Goal: Information Seeking & Learning: Learn about a topic

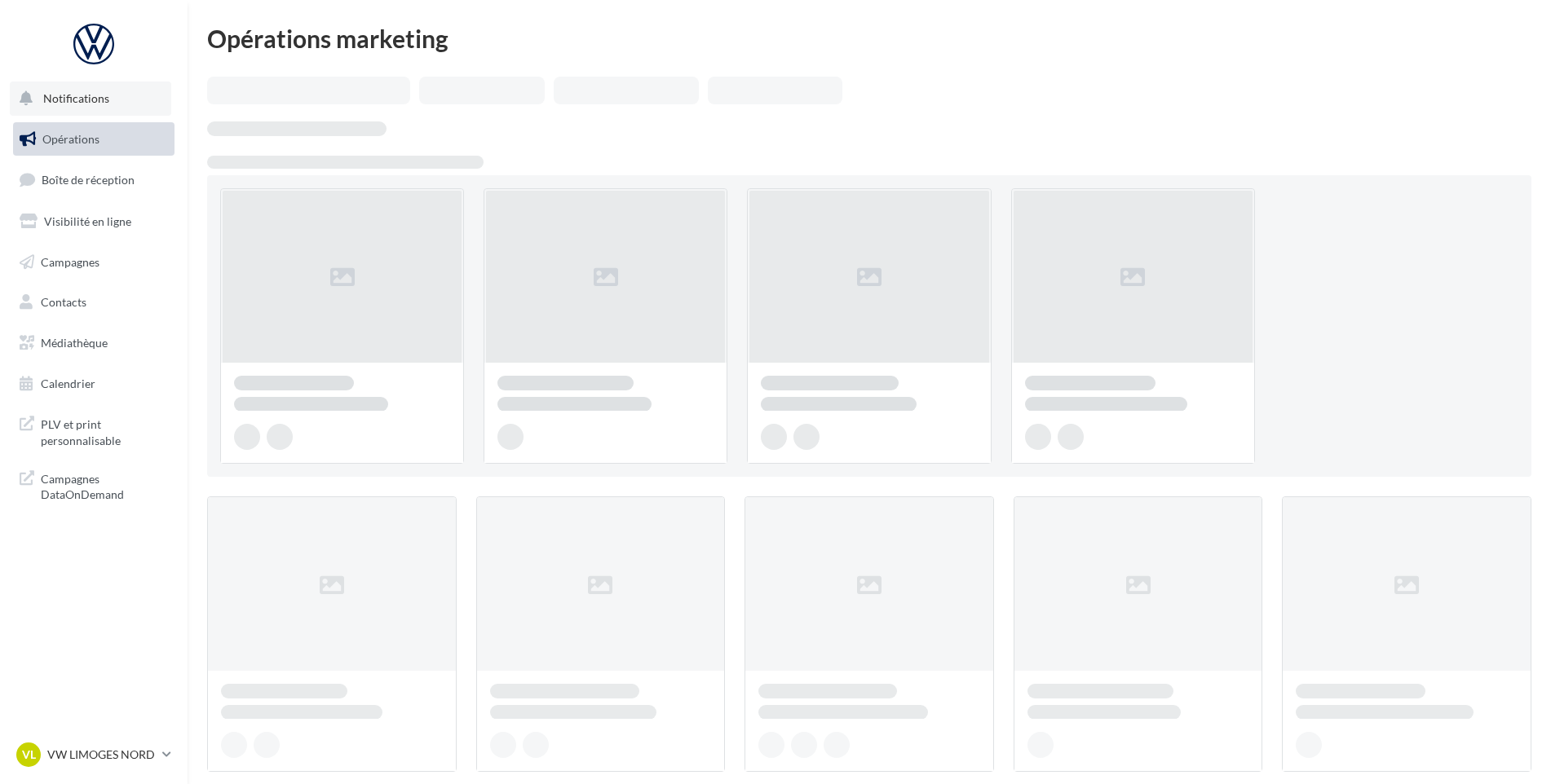
click at [72, 108] on button "Notifications" at bounding box center [91, 98] width 162 height 34
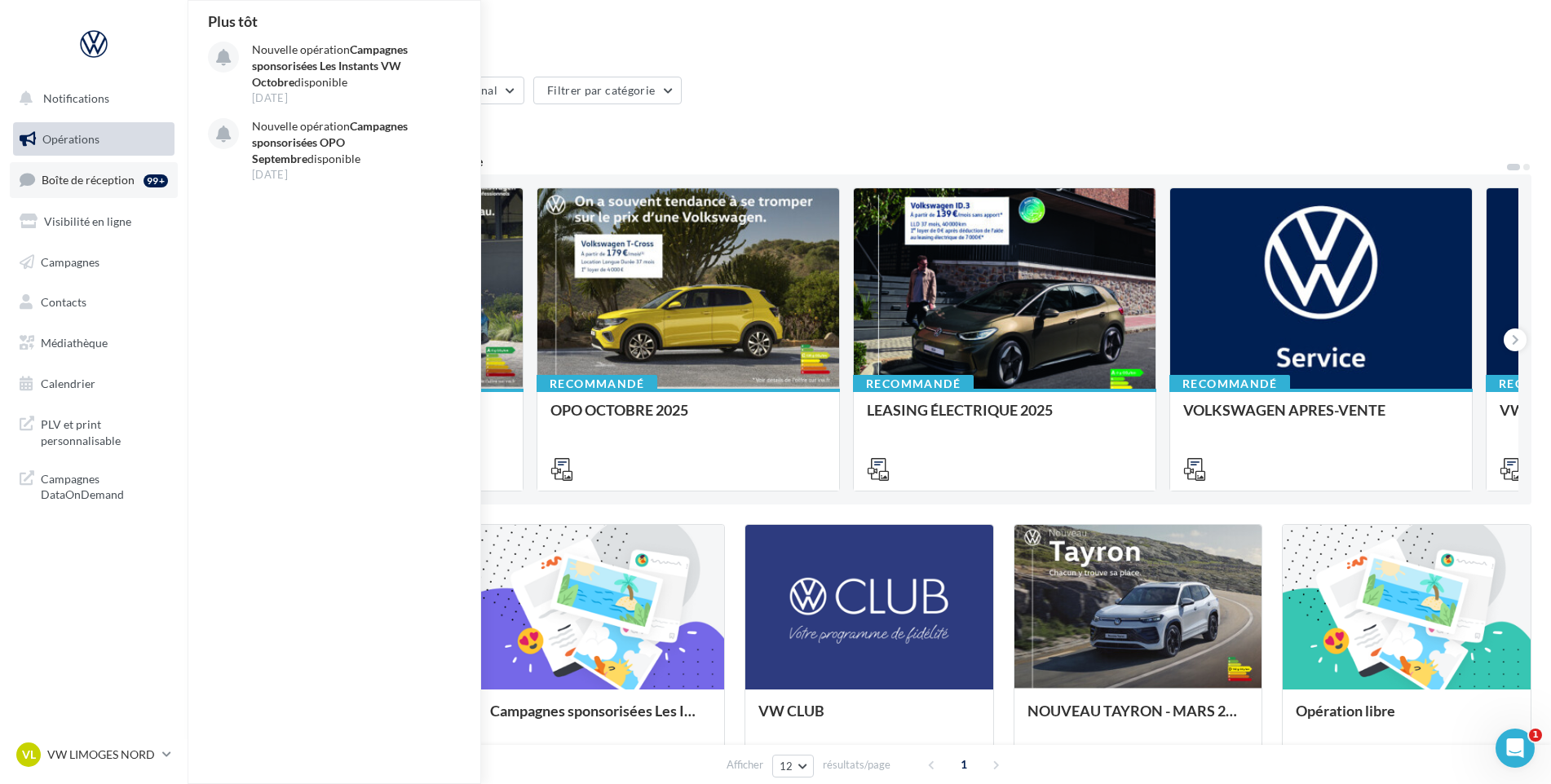
click at [85, 180] on span "Boîte de réception" at bounding box center [88, 179] width 93 height 14
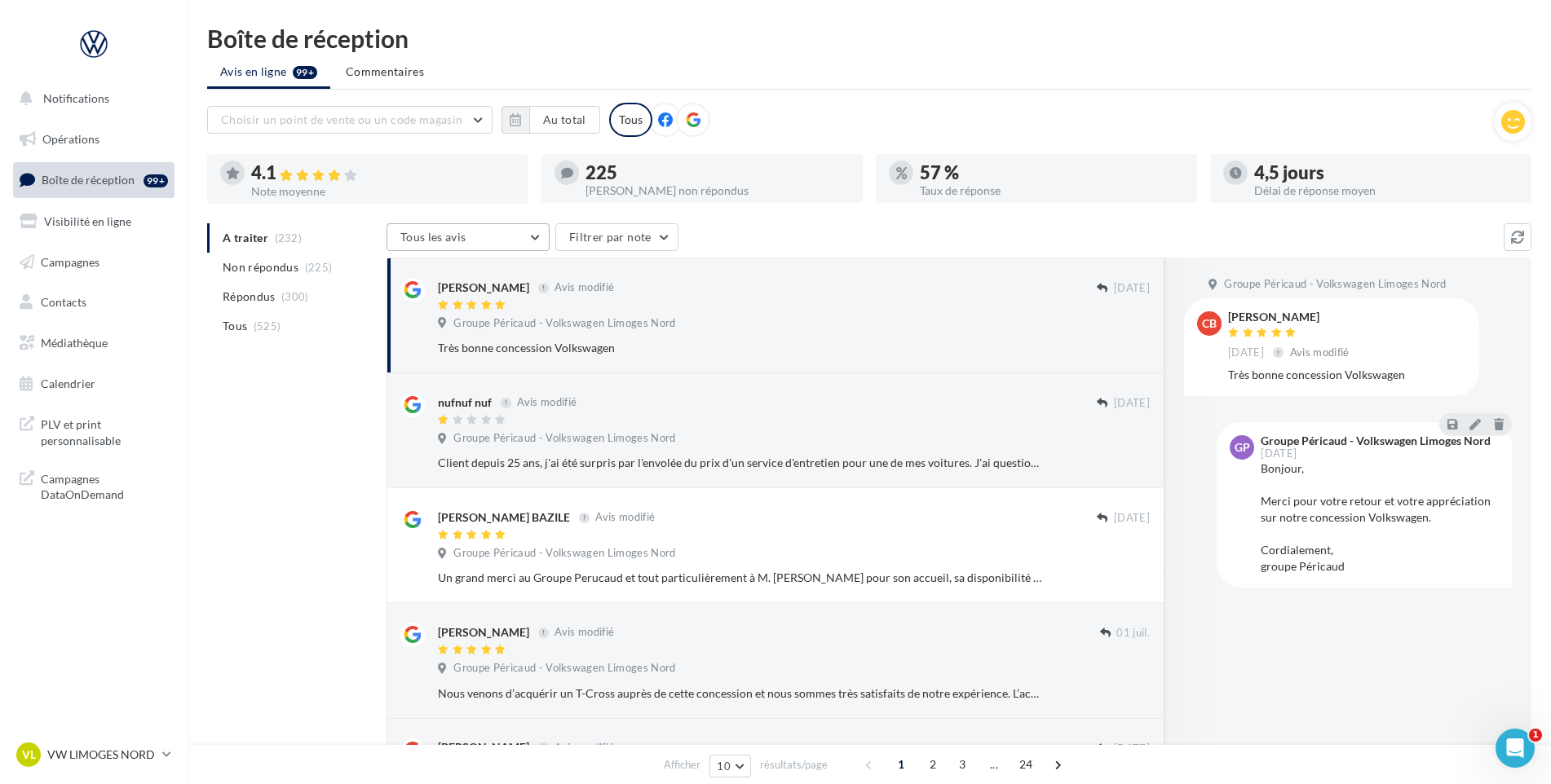
click at [530, 229] on button "Tous les avis" at bounding box center [467, 237] width 164 height 28
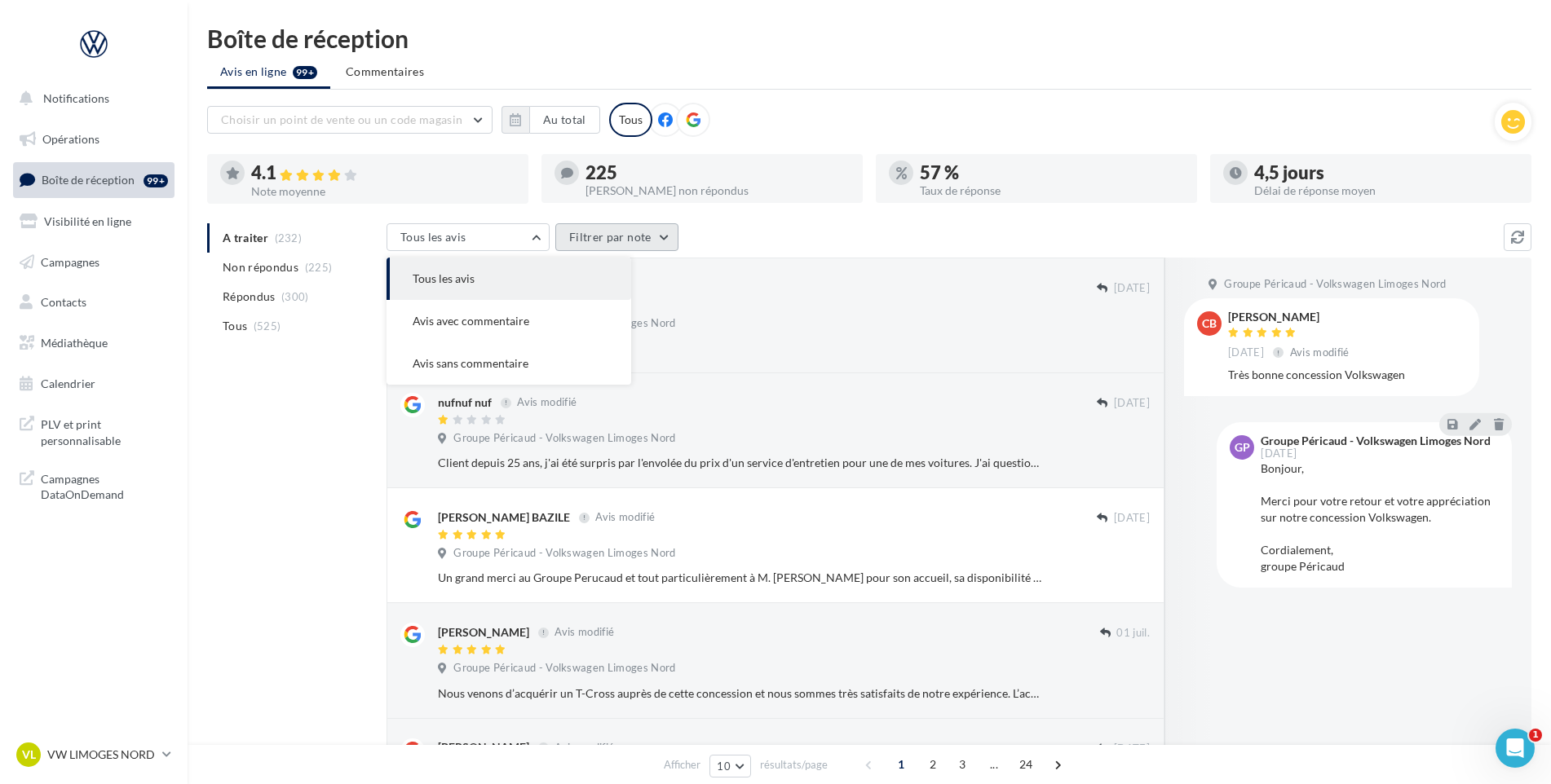
click at [612, 239] on button "Filtrer par note" at bounding box center [616, 237] width 123 height 28
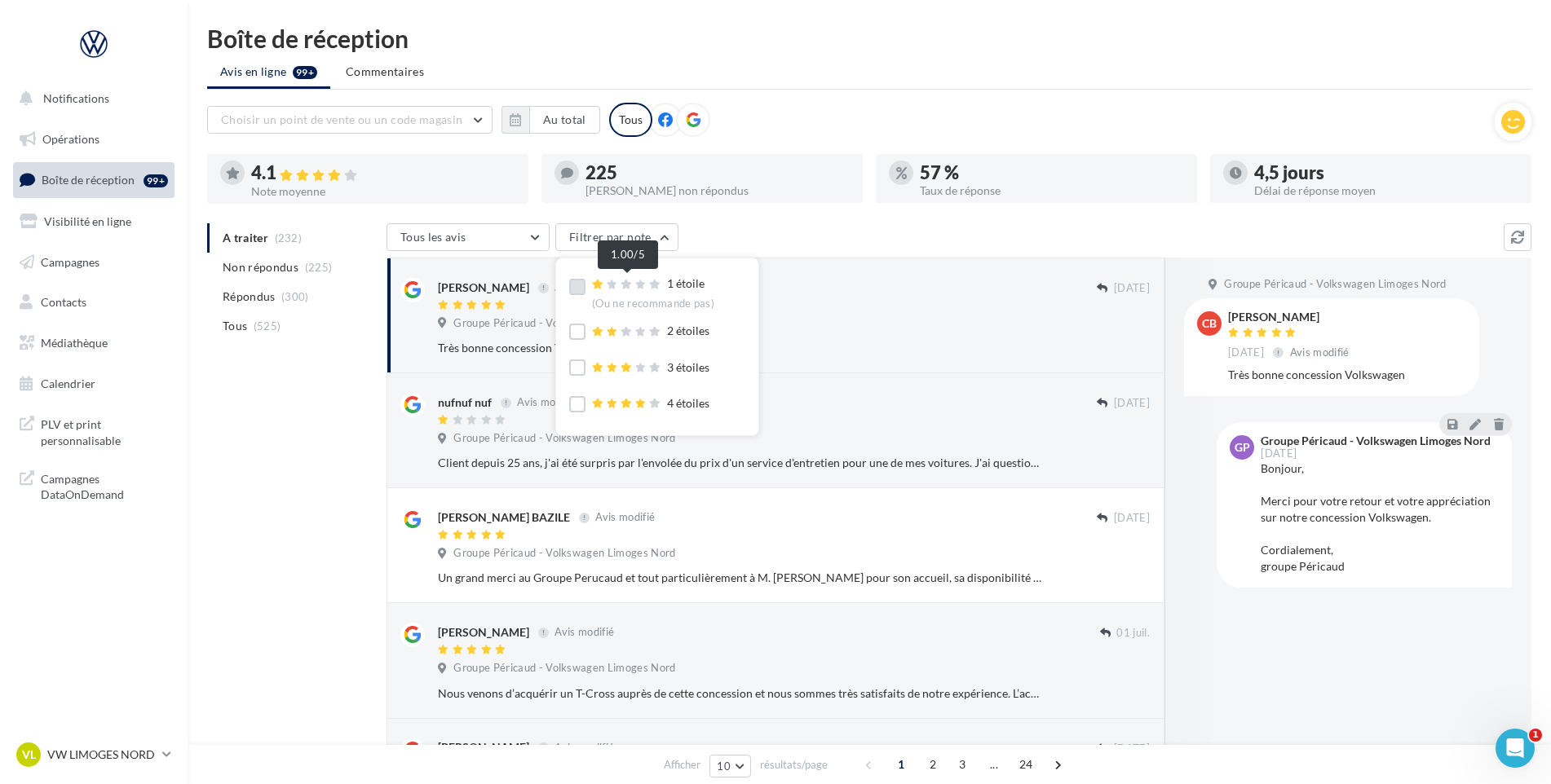
click at [628, 288] on icon at bounding box center [626, 284] width 11 height 10
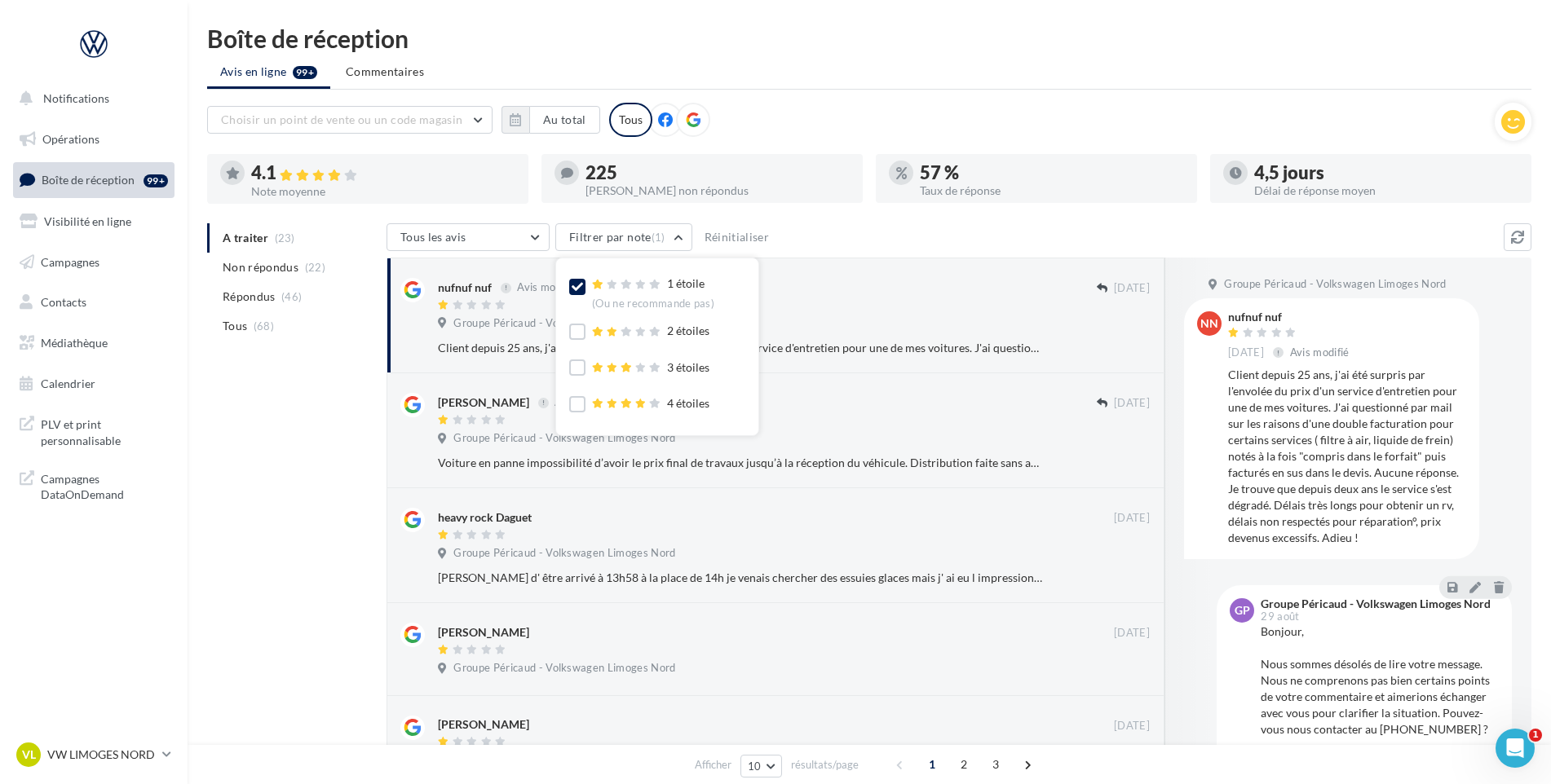
click at [804, 230] on div "Tous les avis Tous les avis Avis avec commentaire Avis sans commentaire Filtrer…" at bounding box center [944, 239] width 1117 height 31
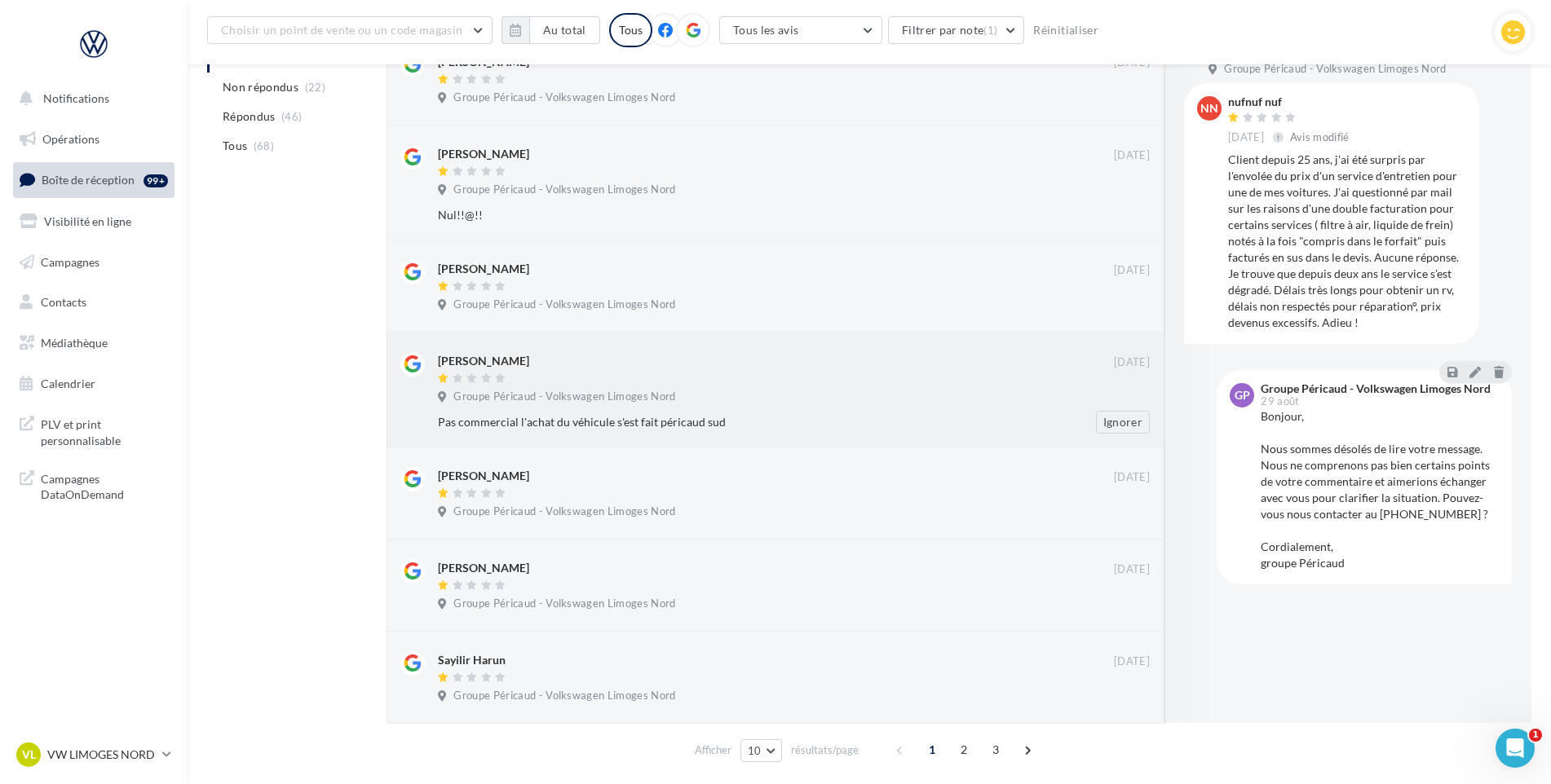
scroll to position [639, 0]
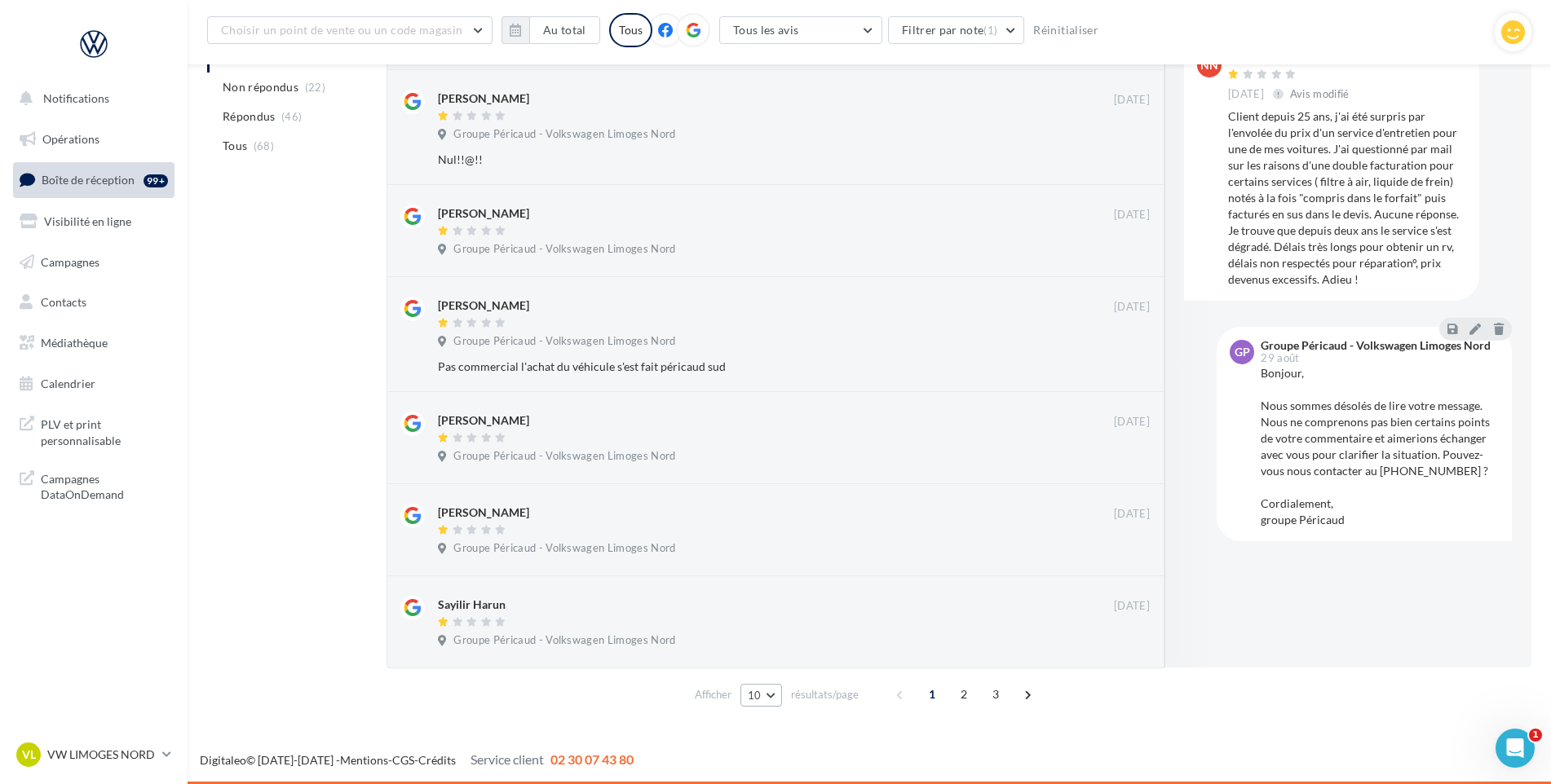
click at [769, 691] on button "10" at bounding box center [760, 695] width 42 height 23
click at [767, 671] on span "50" at bounding box center [760, 665] width 13 height 13
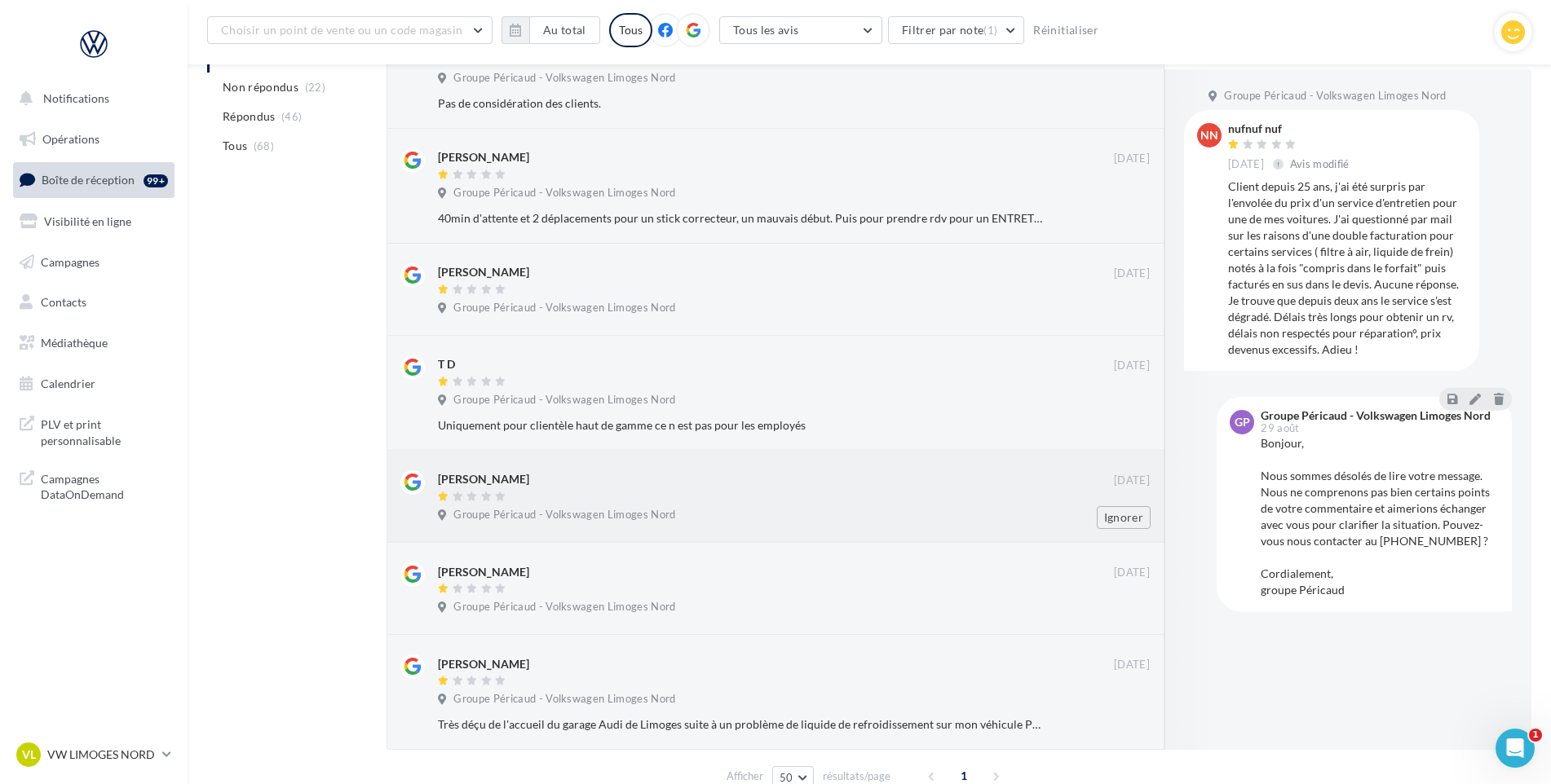
scroll to position [1950, 0]
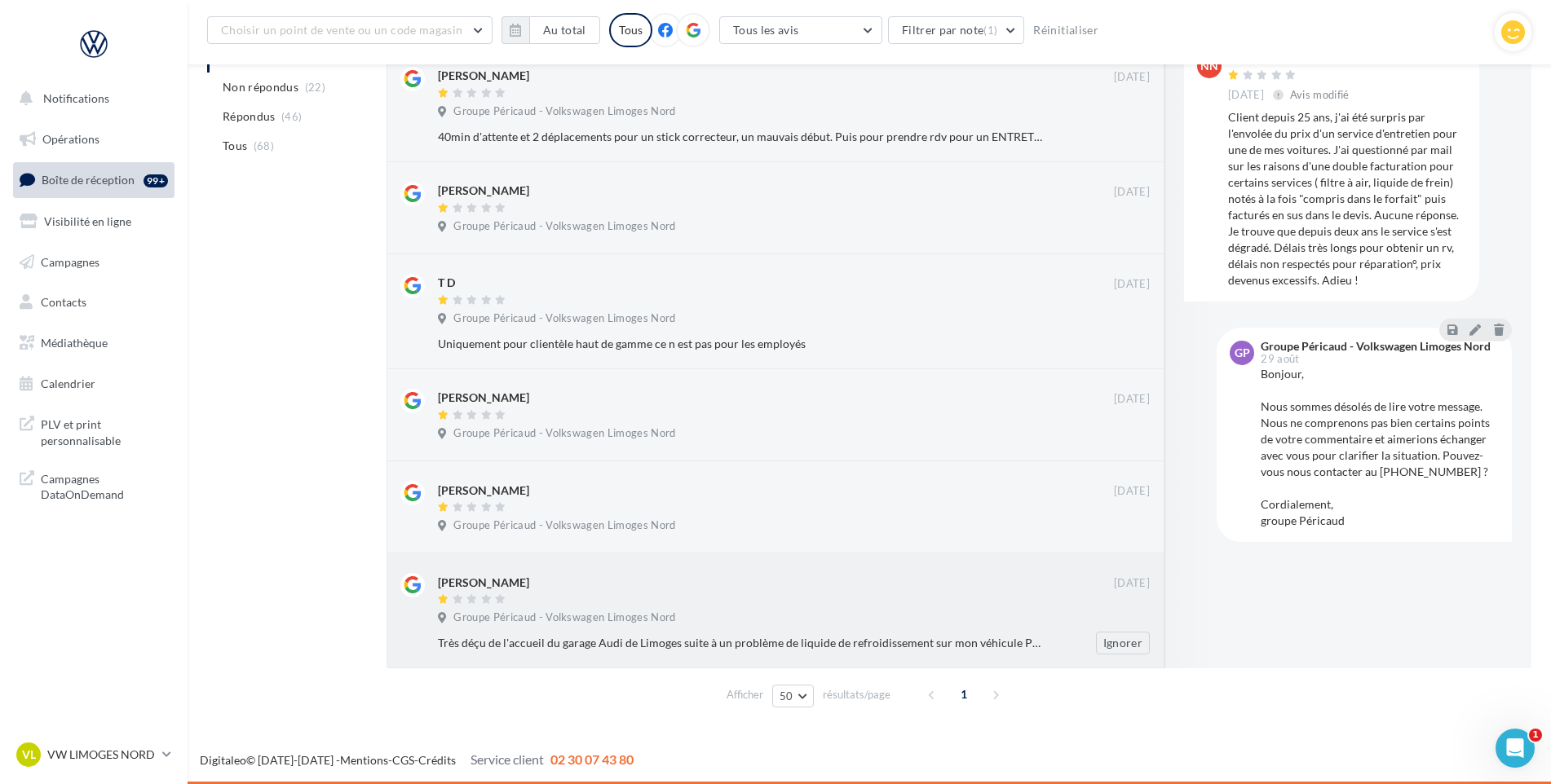
click at [1019, 635] on div "Très déçu de l'accueil du garage Audi de Limoges suite à un problème de liquide…" at bounding box center [800, 643] width 725 height 23
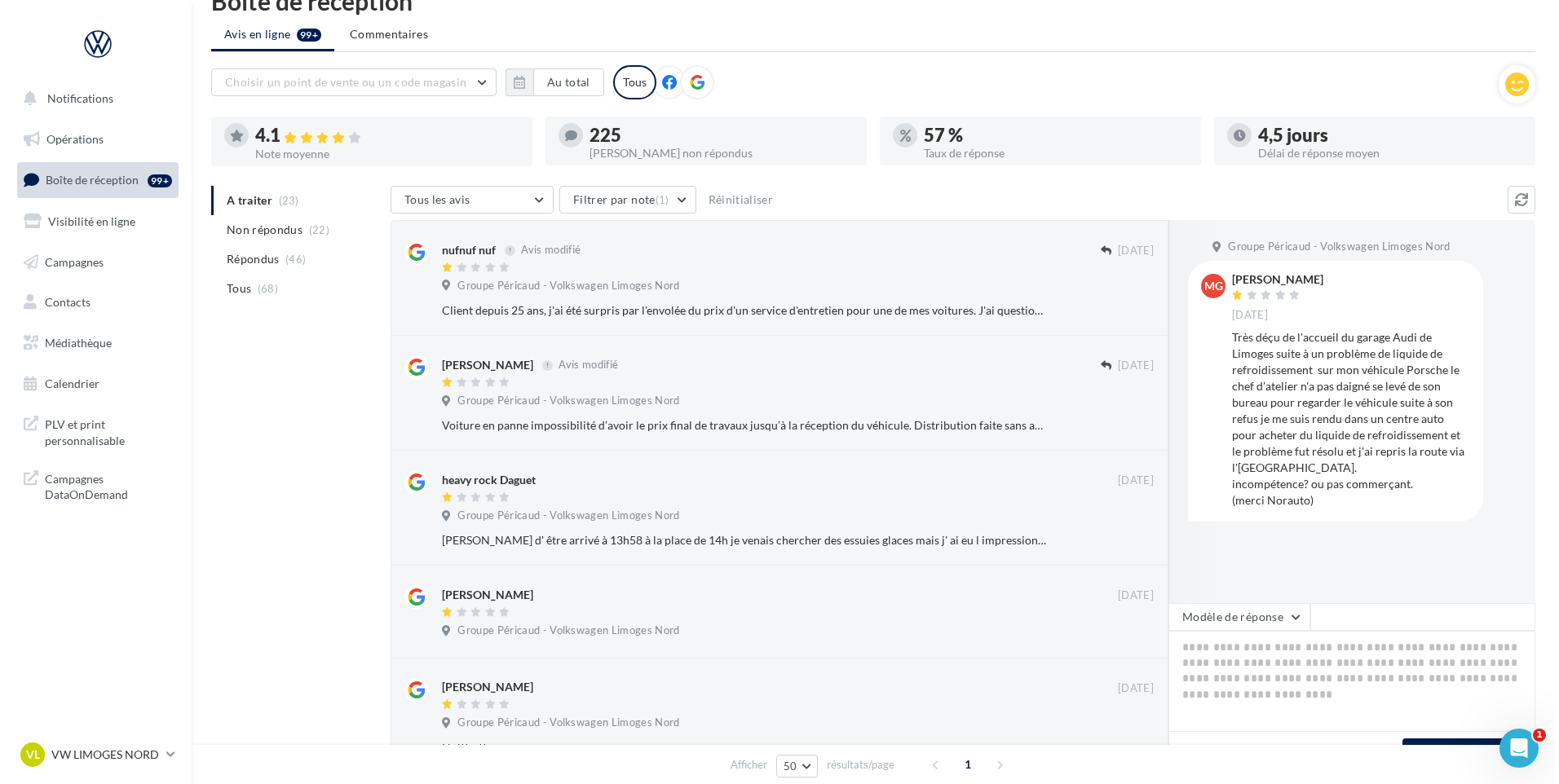
scroll to position [0, 0]
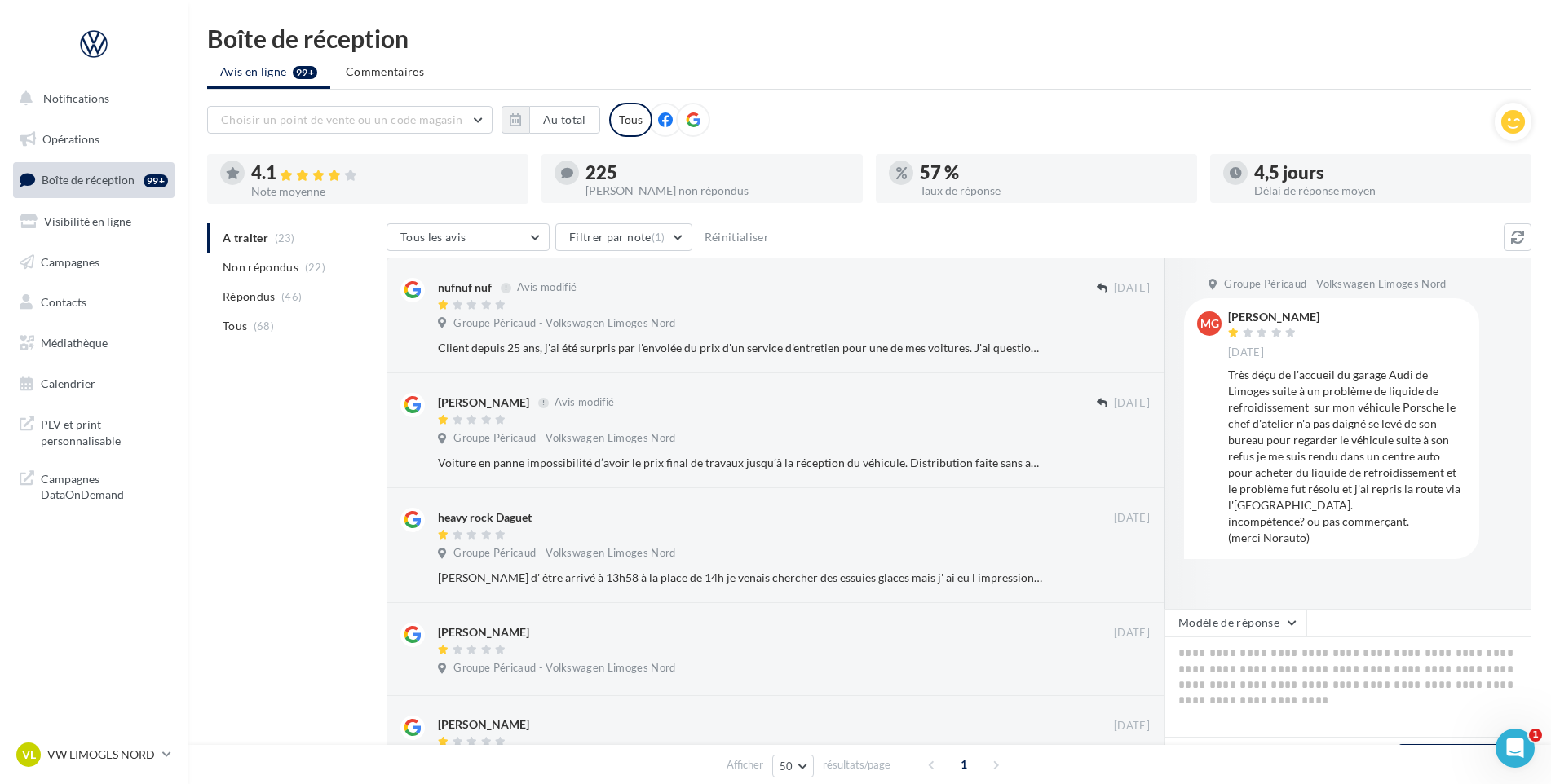
click at [404, 199] on div at bounding box center [368, 198] width 321 height 13
click at [552, 125] on button "Au total" at bounding box center [564, 120] width 71 height 28
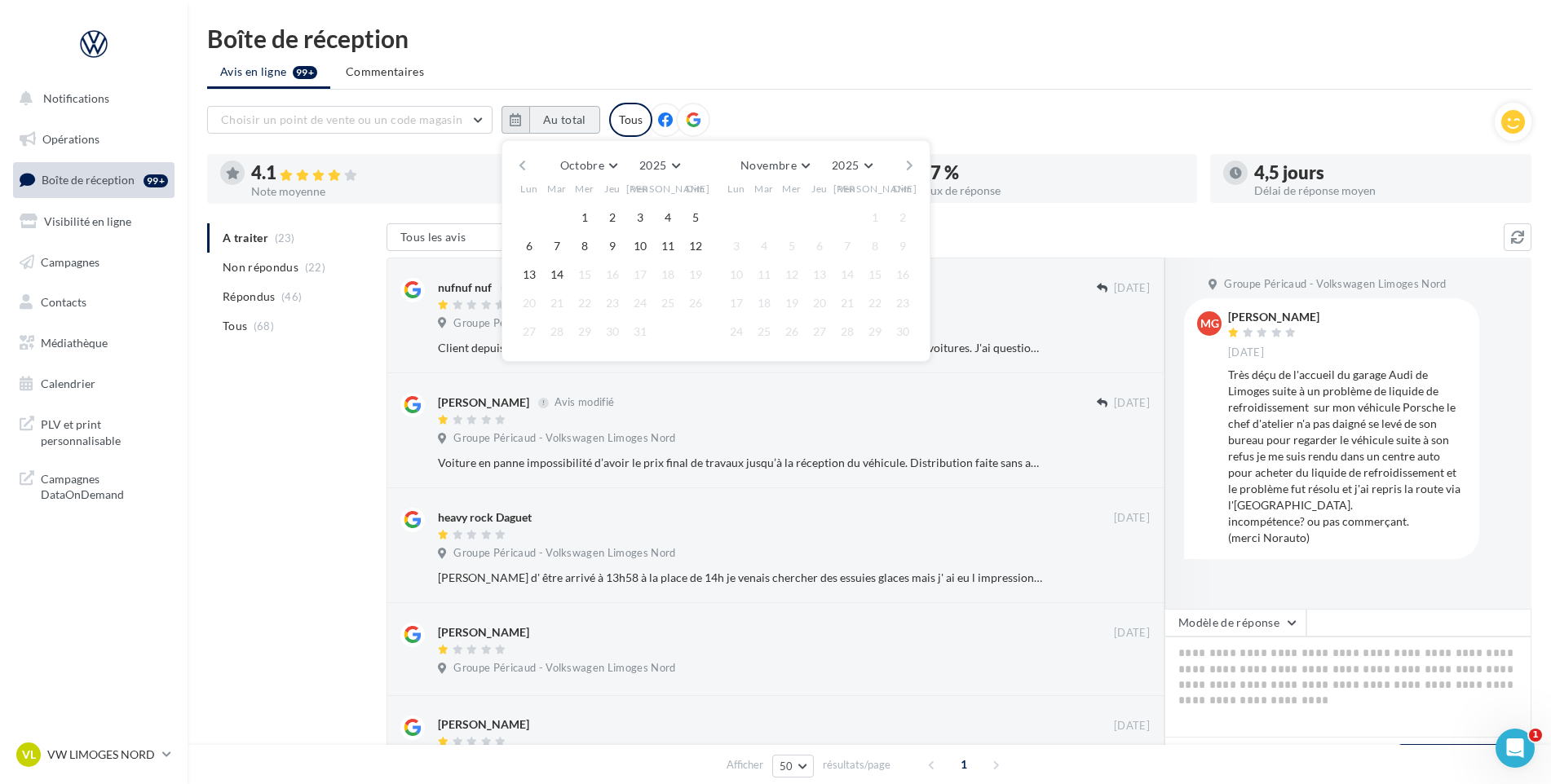
click at [552, 125] on button "Au total" at bounding box center [564, 120] width 71 height 28
click at [586, 218] on button "1" at bounding box center [585, 217] width 24 height 24
click at [554, 277] on button "14" at bounding box center [557, 274] width 24 height 24
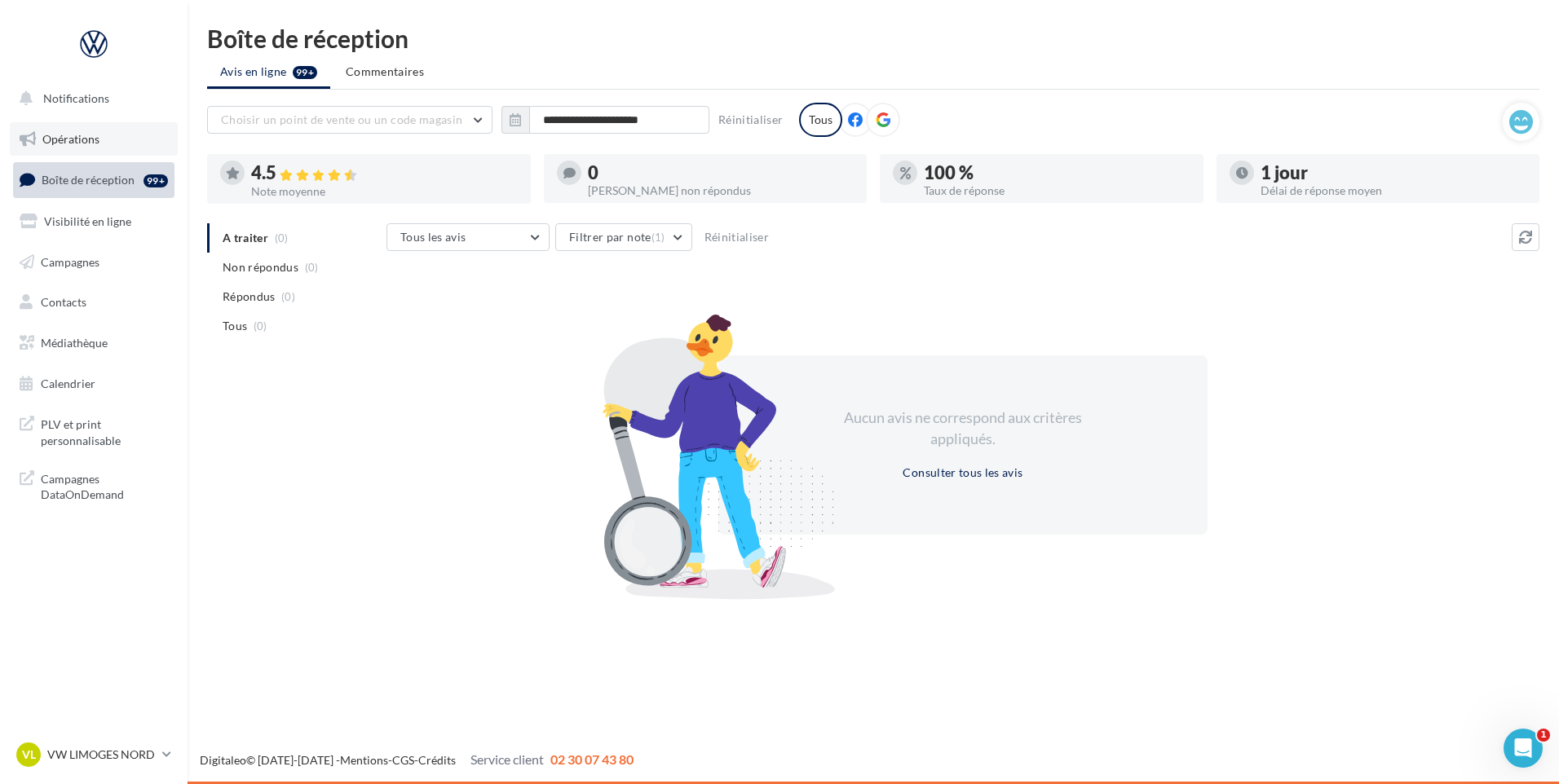
click at [93, 145] on span "Opérations" at bounding box center [71, 139] width 57 height 14
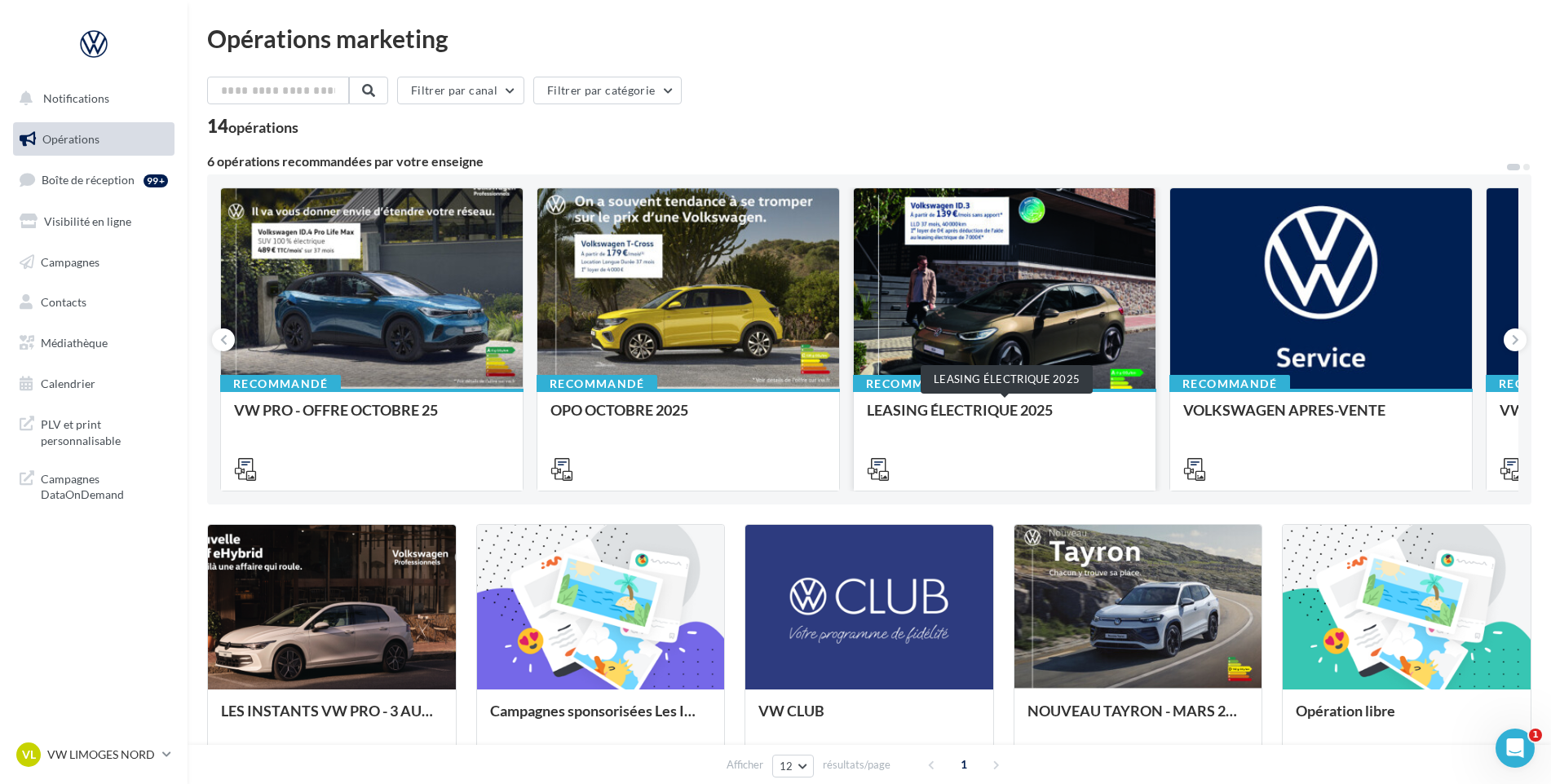
click at [935, 410] on div "LEASING ÉLECTRIQUE 2025" at bounding box center [1004, 417] width 275 height 32
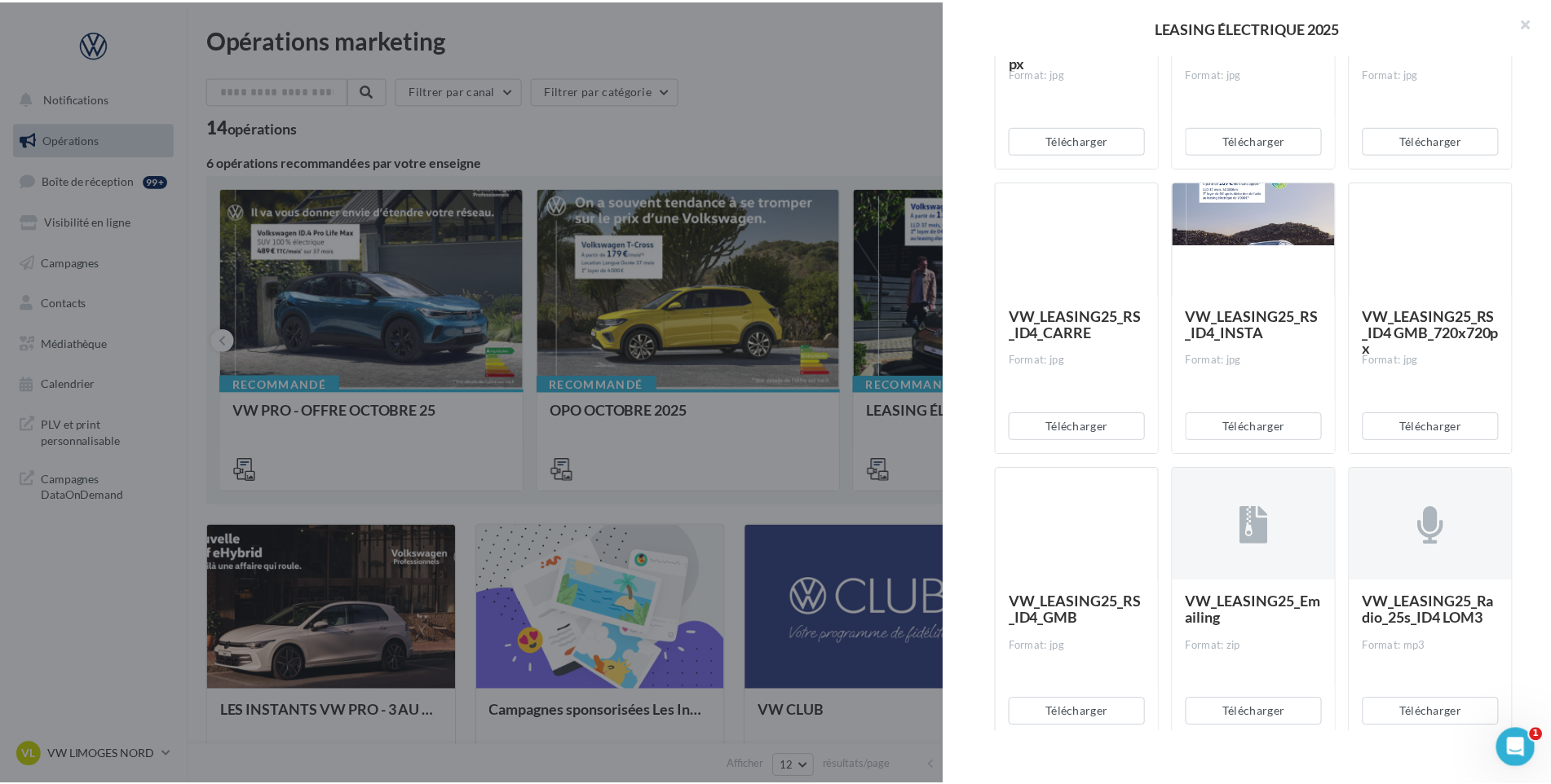
scroll to position [815, 0]
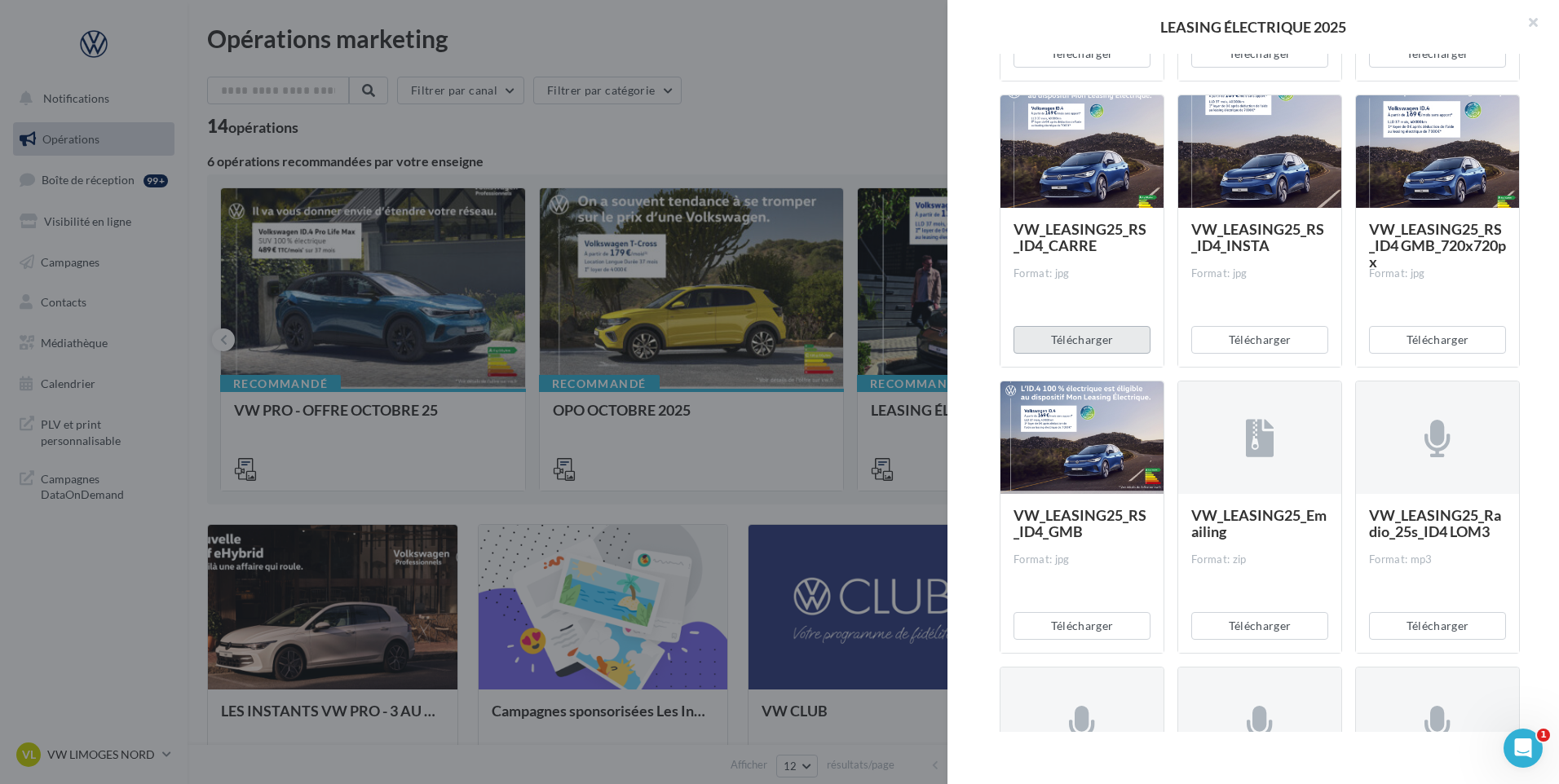
click at [1084, 335] on button "Télécharger" at bounding box center [1082, 340] width 137 height 28
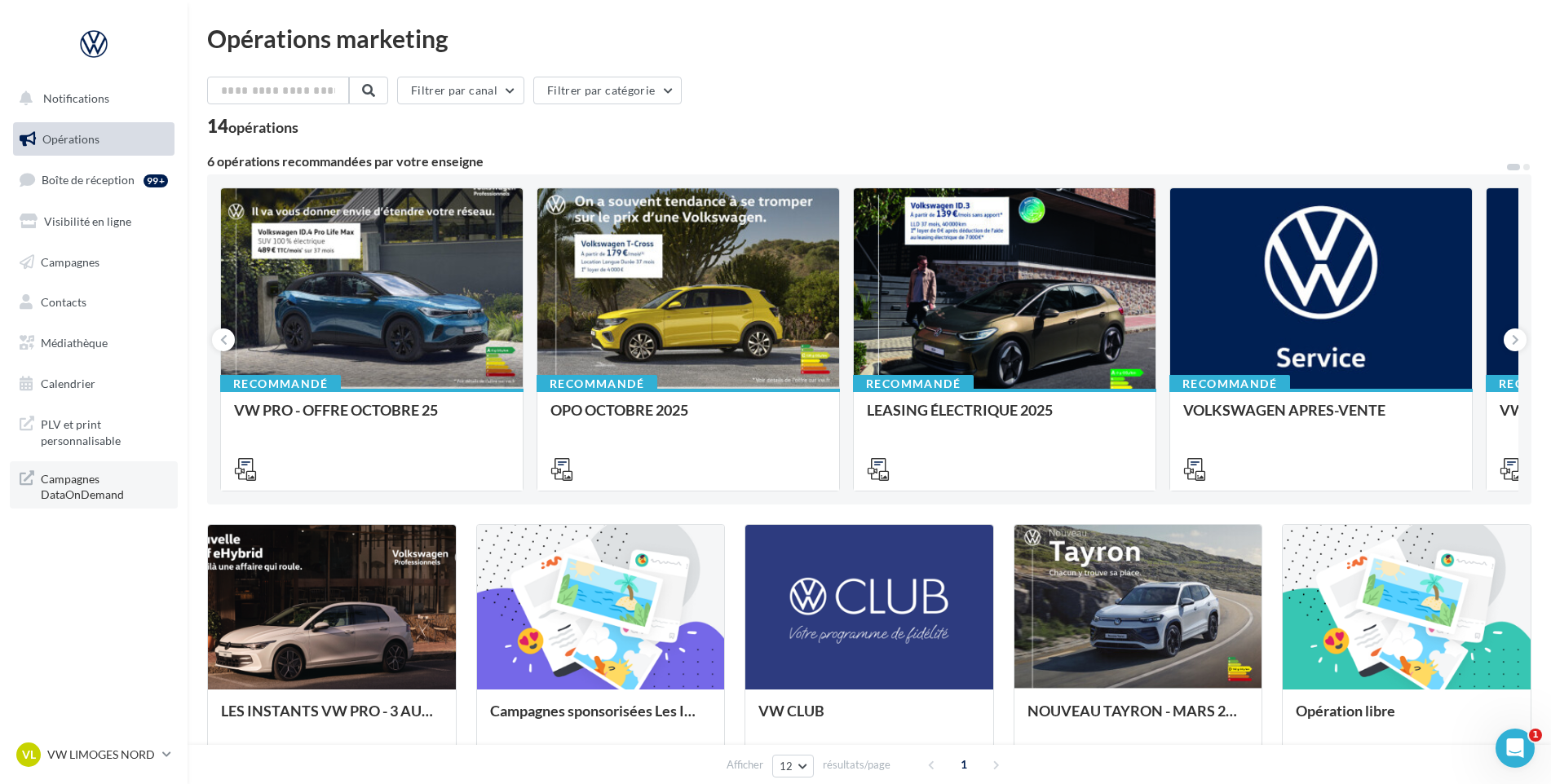
click at [75, 487] on span "Campagnes DataOnDemand" at bounding box center [104, 486] width 127 height 35
click at [65, 428] on span "PLV et print personnalisable" at bounding box center [104, 430] width 127 height 35
click at [91, 446] on span "PLV et print personnalisable" at bounding box center [104, 430] width 127 height 35
click at [70, 267] on span "Campagnes" at bounding box center [70, 260] width 59 height 14
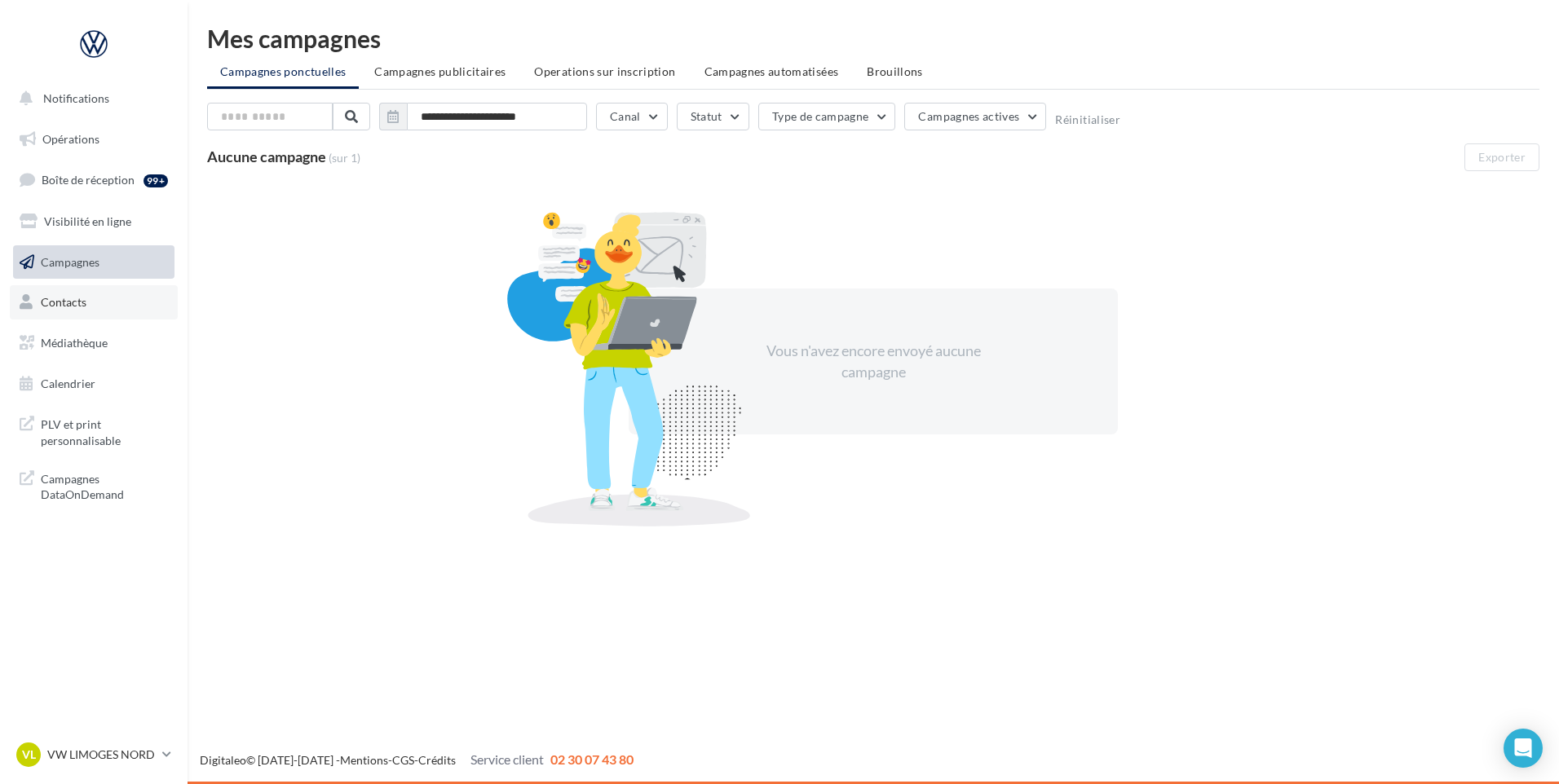
click at [80, 301] on span "Contacts" at bounding box center [63, 302] width 45 height 14
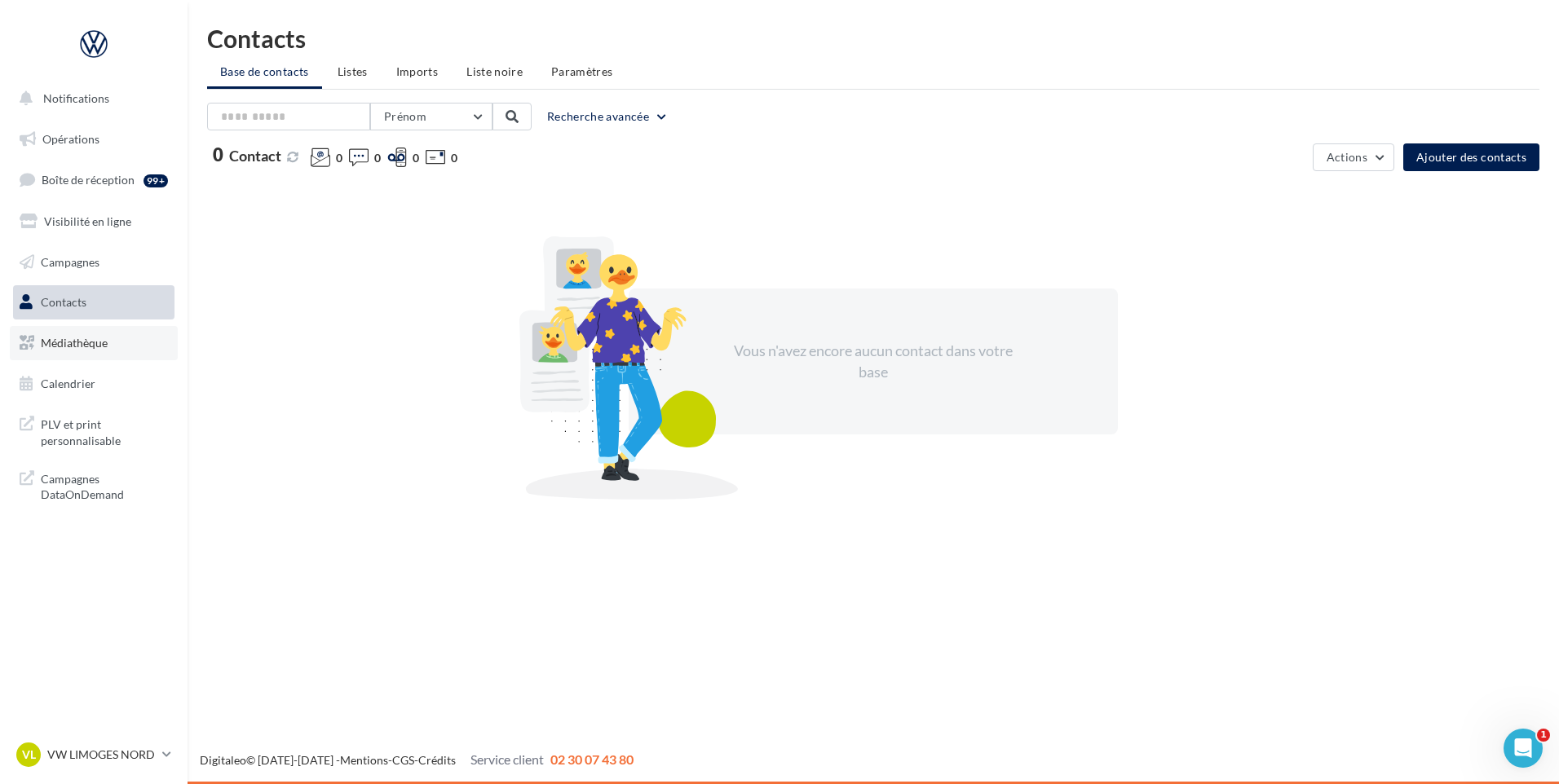
click at [55, 351] on link "Médiathèque" at bounding box center [94, 343] width 168 height 34
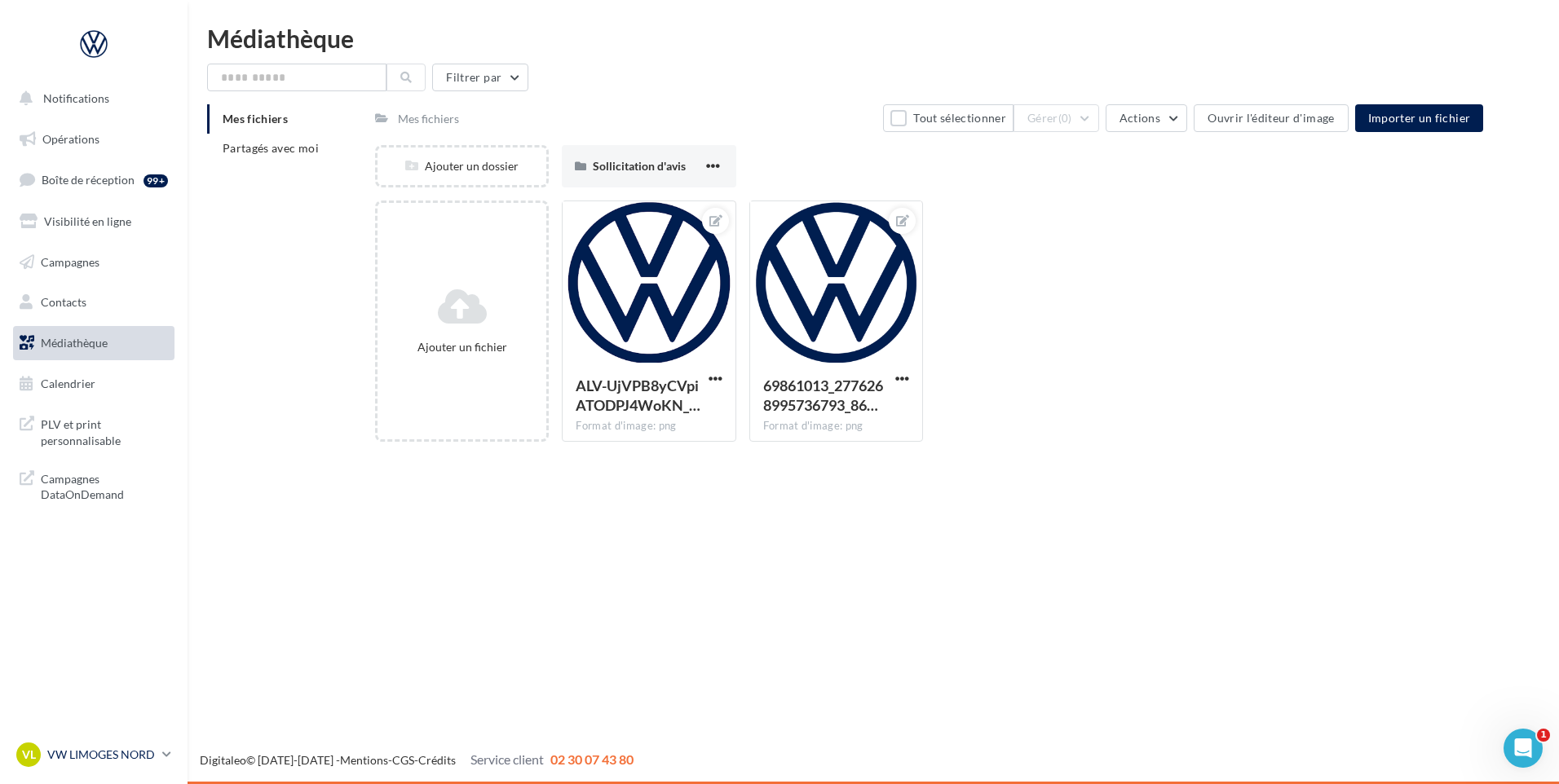
click at [89, 754] on p "VW LIMOGES NORD" at bounding box center [101, 754] width 108 height 17
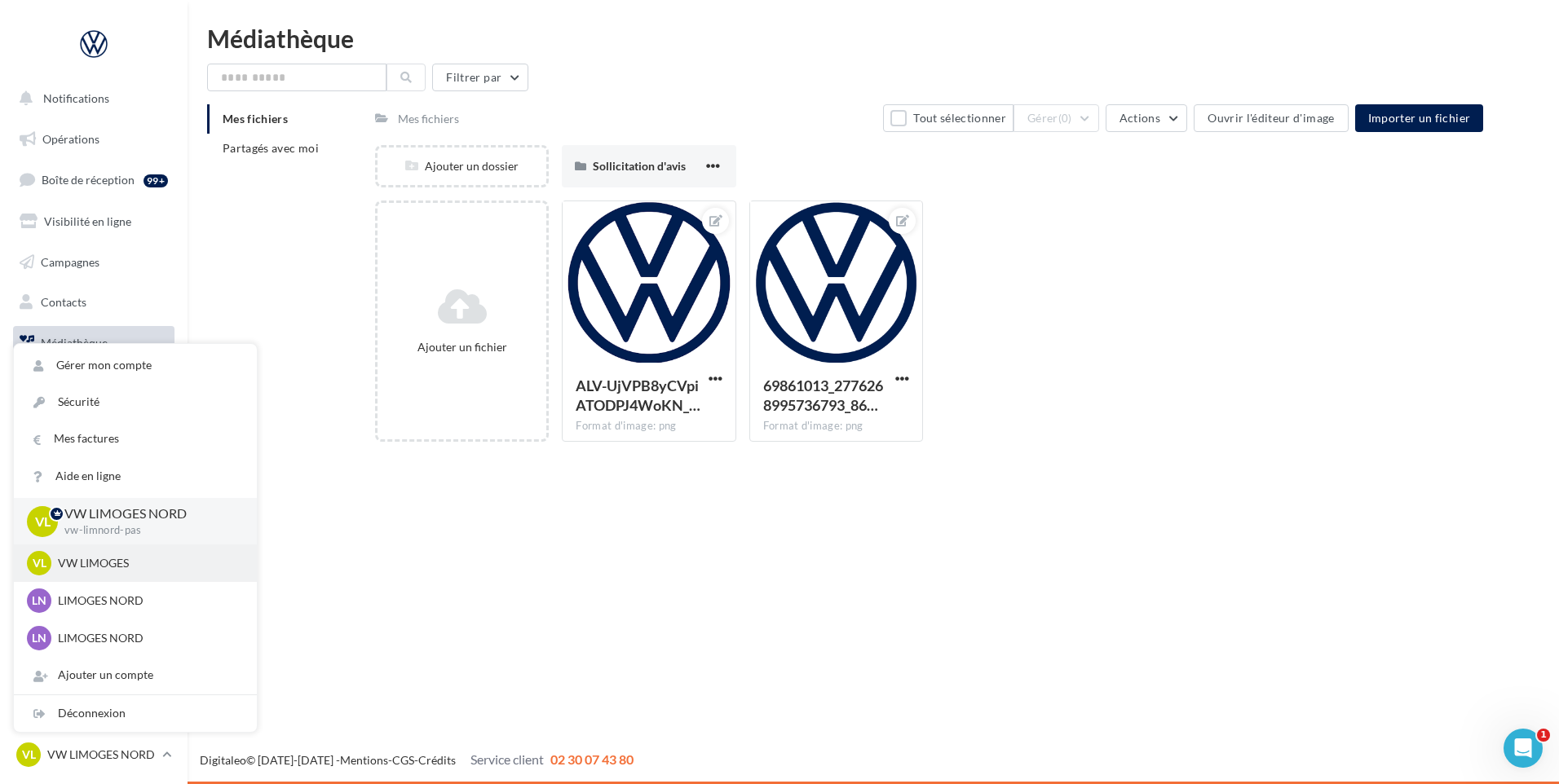
click at [132, 561] on p "VW LIMOGES" at bounding box center [148, 563] width 179 height 17
